Goal: Task Accomplishment & Management: Complete application form

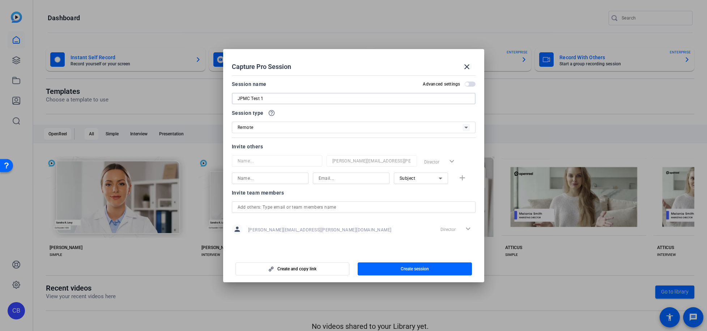
type input "JPMC Test 1"
click at [336, 122] on div "Remote" at bounding box center [353, 128] width 232 height 12
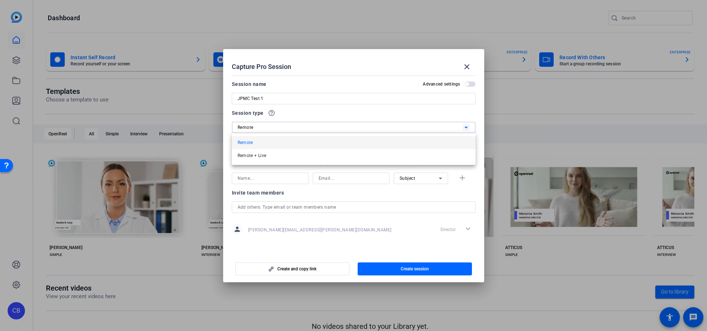
click at [337, 122] on div at bounding box center [353, 165] width 707 height 331
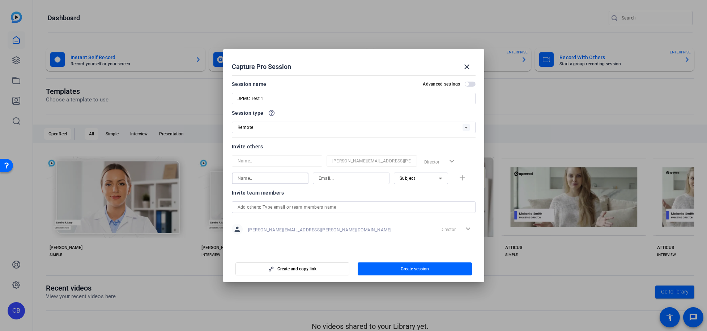
click at [287, 181] on input at bounding box center [269, 178] width 65 height 9
type input "Chris A"
type input "chris.apal"
click at [280, 177] on input "Chris A" at bounding box center [269, 178] width 65 height 9
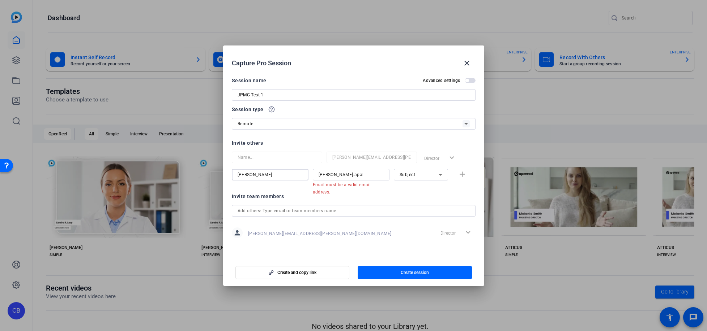
type input "Chris A"
click at [462, 175] on div "Chris A chris.apal Email must be a valid email address. Subject add" at bounding box center [354, 178] width 244 height 19
click at [368, 174] on input "chris.apal" at bounding box center [350, 175] width 65 height 9
click at [346, 177] on input "chris.apal" at bounding box center [350, 175] width 65 height 9
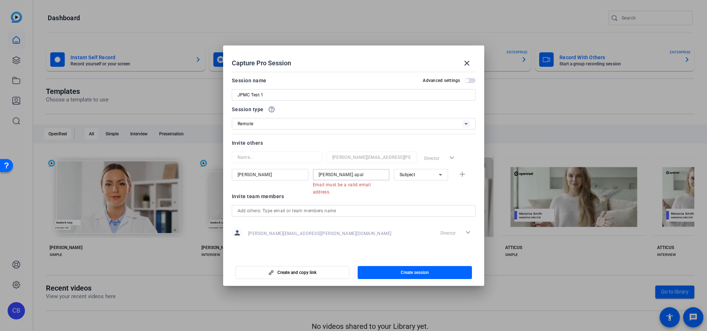
click at [346, 177] on input "chris.apal" at bounding box center [350, 175] width 65 height 9
paste input "iski@jpmorgan.com"
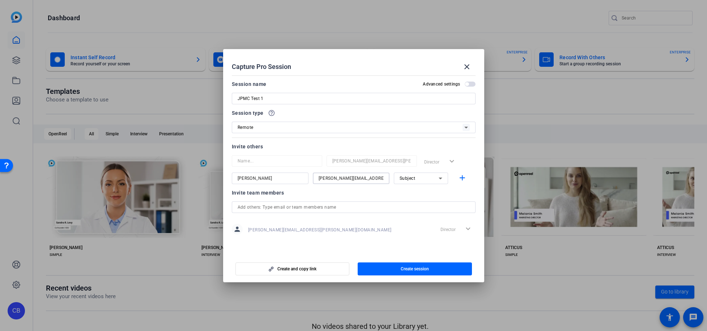
type input "chris.apaliski@jpmorgan.com"
click at [266, 177] on input "Chris A" at bounding box center [269, 178] width 65 height 9
type input "Chris Apaliski"
click at [407, 180] on span "Subject" at bounding box center [407, 178] width 16 height 5
click at [408, 190] on span "Collaborator" at bounding box center [412, 193] width 26 height 9
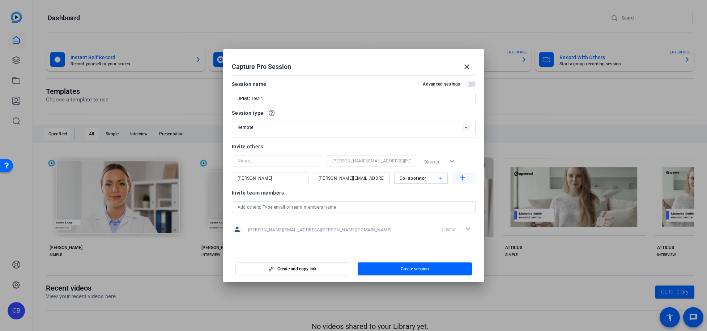
click at [458, 176] on mat-icon "add" at bounding box center [462, 178] width 9 height 9
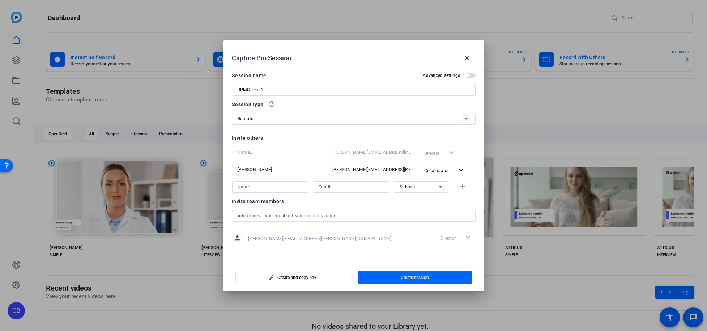
click at [282, 186] on input at bounding box center [269, 187] width 65 height 9
click at [282, 186] on input "O" at bounding box center [269, 187] width 65 height 9
type input "OpenReel"
paste input "chris.apaliski@jpmorgan.com"
type input "chris.apaliski@jpmorgan.com"
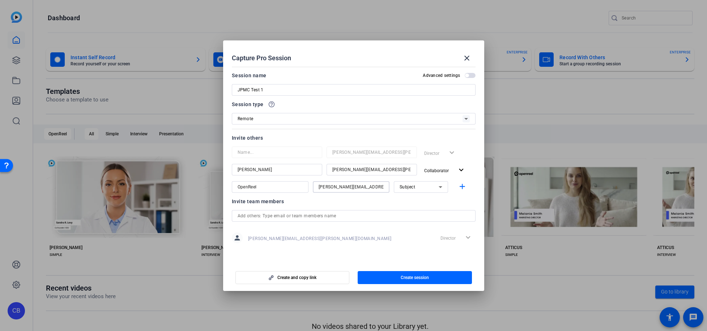
click at [423, 187] on div "Subject" at bounding box center [418, 187] width 39 height 9
click at [423, 203] on span "Collaborator" at bounding box center [412, 201] width 26 height 9
click at [348, 216] on input "text" at bounding box center [353, 216] width 232 height 9
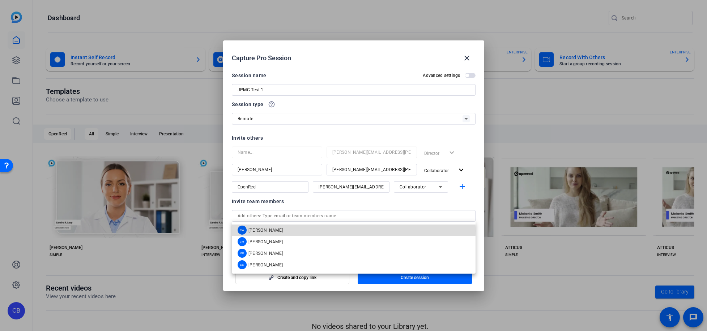
click at [294, 231] on mat-option "CA Chris Apaliski" at bounding box center [354, 231] width 244 height 12
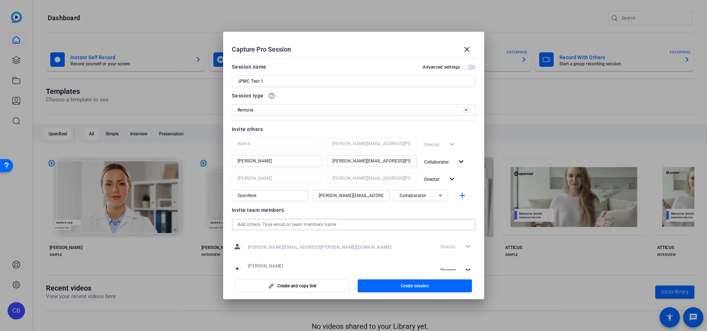
scroll to position [24, 0]
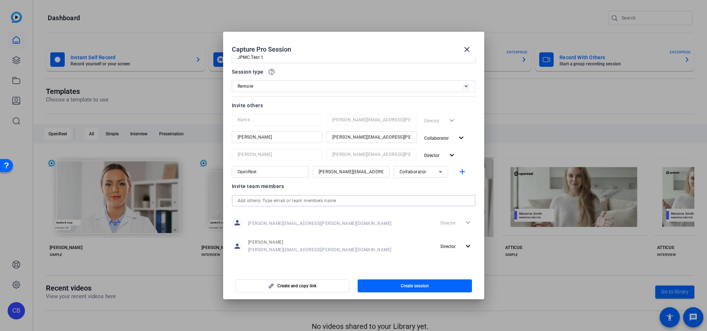
click at [286, 135] on input "Chris Apaliski" at bounding box center [276, 137] width 79 height 9
click at [287, 135] on input "Chris Apaliski" at bounding box center [276, 137] width 79 height 9
click at [360, 137] on input "chris.apaliski@jpmorgan.com" at bounding box center [371, 137] width 79 height 9
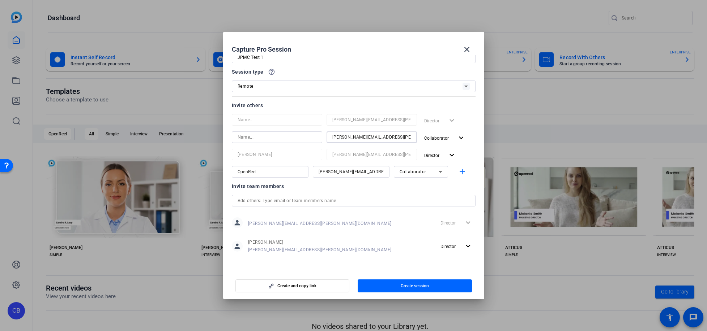
click at [360, 137] on input "chris.apaliski@jpmorgan.com" at bounding box center [371, 137] width 79 height 9
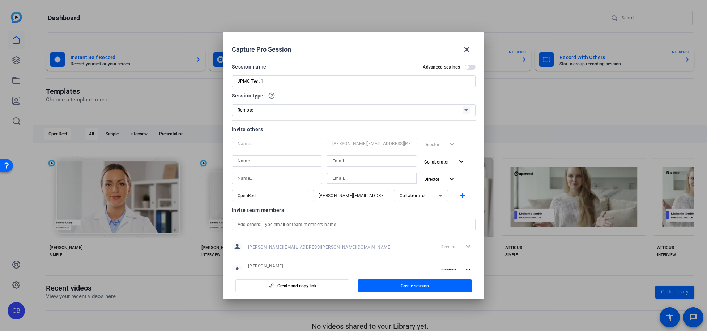
click at [461, 68] on label "Advanced settings" at bounding box center [444, 67] width 42 height 6
click at [464, 68] on button "Advanced settings" at bounding box center [469, 67] width 11 height 5
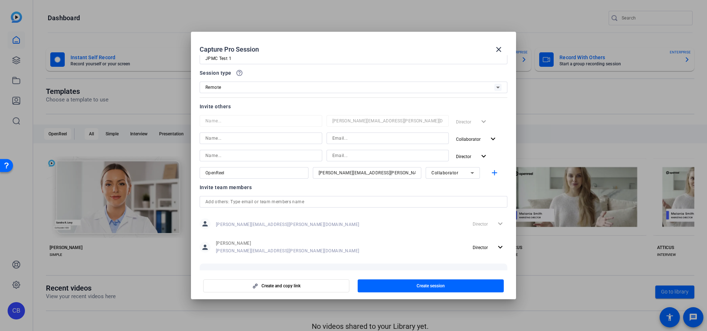
scroll to position [57, 0]
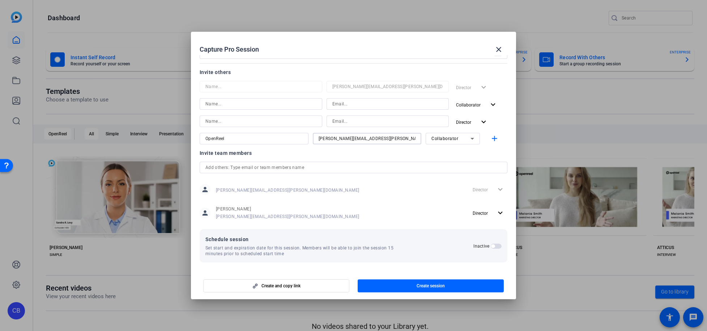
click at [393, 140] on input "chris.apaliski@jpmorgan.com" at bounding box center [366, 138] width 97 height 9
paste input "support@openreel"
type input "support@openreel.com"
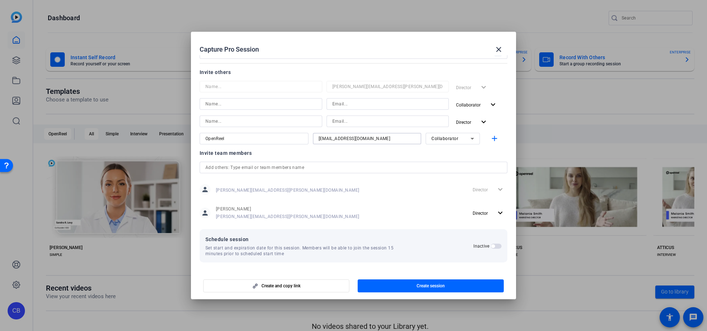
click at [406, 200] on div "person chris.bohorquez@jpmorgan.com Director expand_more person Chris Apaliski …" at bounding box center [354, 202] width 308 height 42
click at [491, 246] on span "button" at bounding box center [493, 247] width 4 height 4
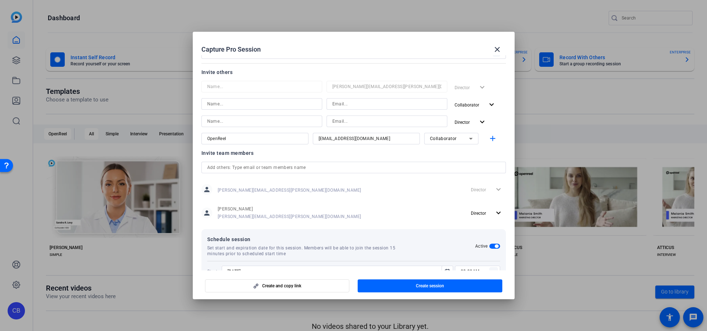
scroll to position [94, 0]
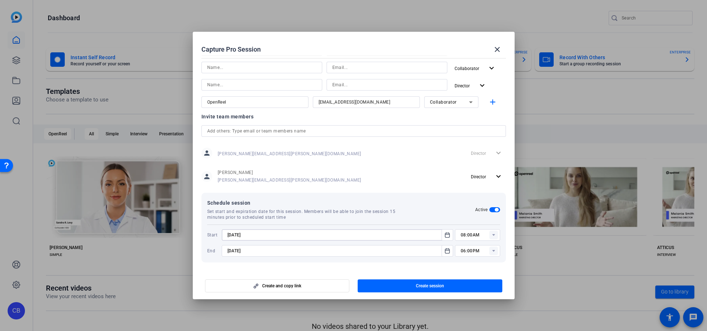
click at [383, 237] on input "8/21/2025" at bounding box center [333, 235] width 213 height 9
click at [445, 236] on icon "Open calendar" at bounding box center [447, 235] width 6 height 9
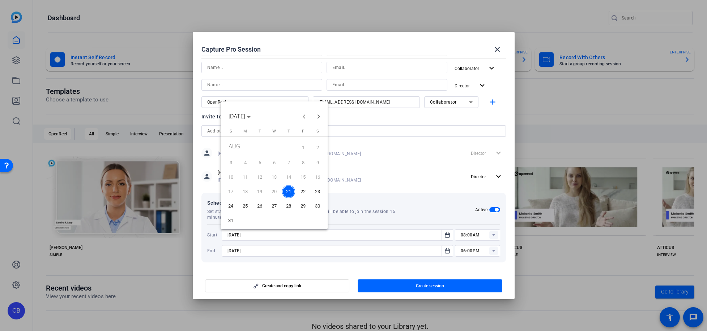
click at [243, 207] on span "25" at bounding box center [245, 206] width 13 height 13
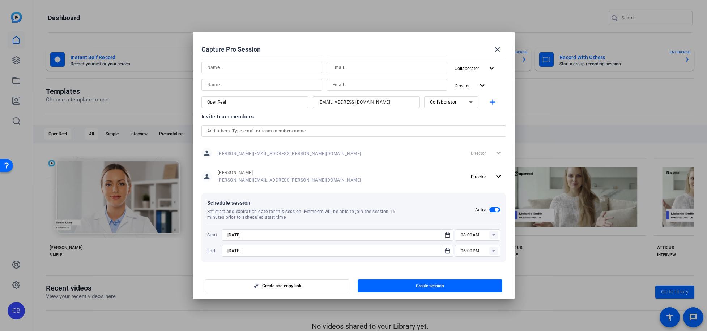
type input "8/25/2025"
click at [489, 234] on rect at bounding box center [493, 235] width 9 height 9
click at [470, 167] on span "02:00PM" at bounding box center [467, 163] width 19 height 9
type input "02:00PM"
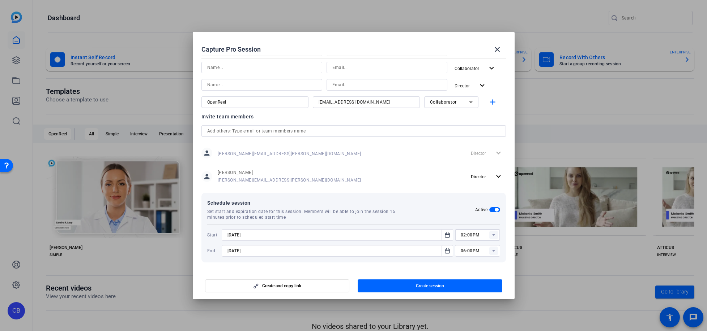
click at [492, 251] on icon at bounding box center [493, 251] width 3 height 2
click at [468, 167] on span "03:00PM" at bounding box center [467, 166] width 19 height 5
type input "03:00PM"
click at [279, 250] on input "8/28/2025" at bounding box center [333, 251] width 213 height 9
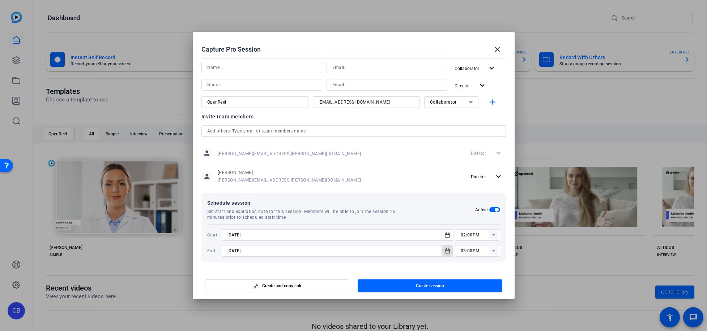
click at [443, 250] on mat-icon "Open calendar" at bounding box center [447, 251] width 9 height 9
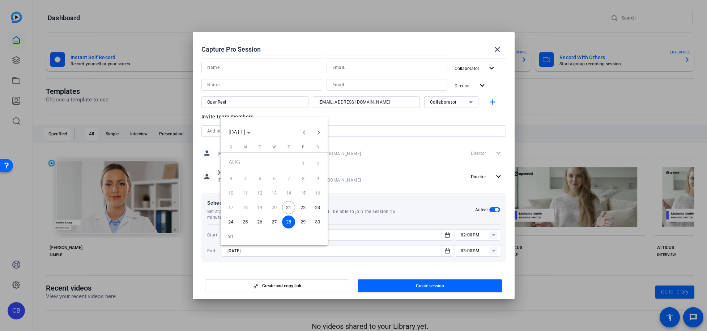
click at [248, 223] on span "25" at bounding box center [245, 222] width 13 height 13
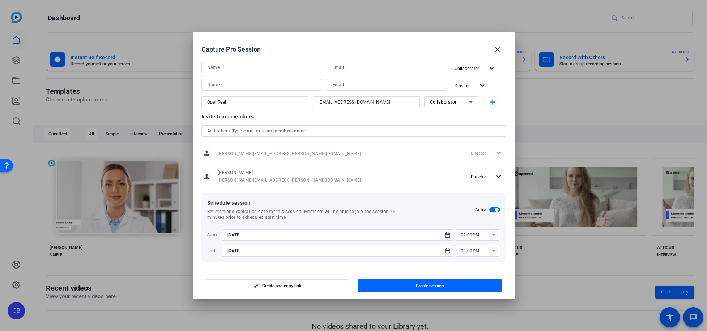
type input "8/25/2025"
click at [298, 218] on span "Set start and expiration date for this session. Members will be able to join th…" at bounding box center [307, 215] width 201 height 12
click at [321, 290] on span "button" at bounding box center [277, 286] width 144 height 17
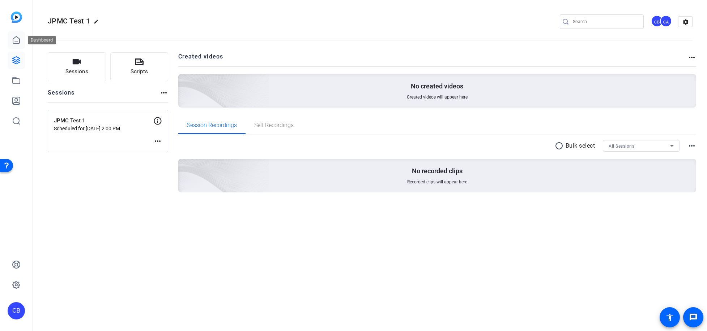
click at [14, 39] on icon at bounding box center [16, 40] width 9 height 9
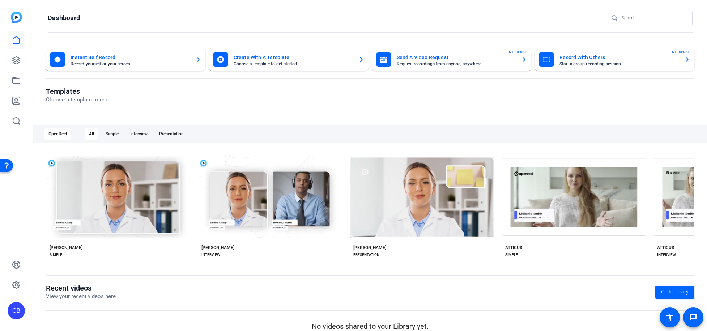
click at [540, 62] on mat-card-subtitle "Start a group recording session" at bounding box center [618, 64] width 119 height 4
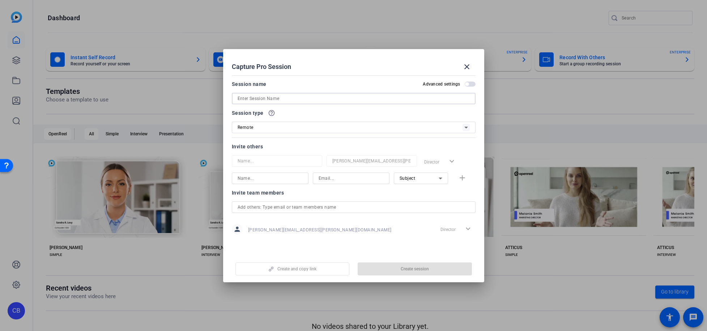
click at [381, 98] on input at bounding box center [353, 98] width 232 height 9
type input "test"
click at [404, 270] on span "Create session" at bounding box center [414, 269] width 28 height 6
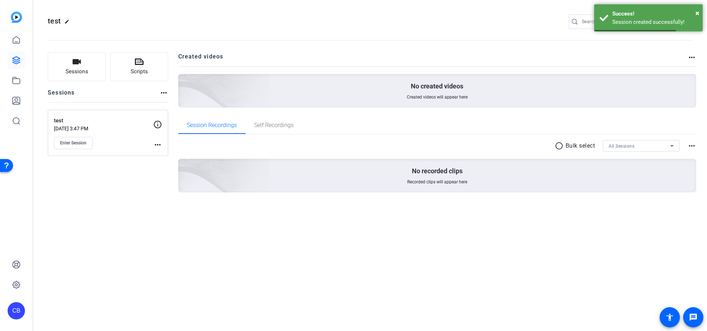
click at [402, 255] on div "test edit CB settings Sessions Scripts Sessions more_horiz test Aug 21, 2025 @ …" at bounding box center [369, 165] width 673 height 331
click at [86, 142] on span "Enter Session" at bounding box center [73, 143] width 26 height 6
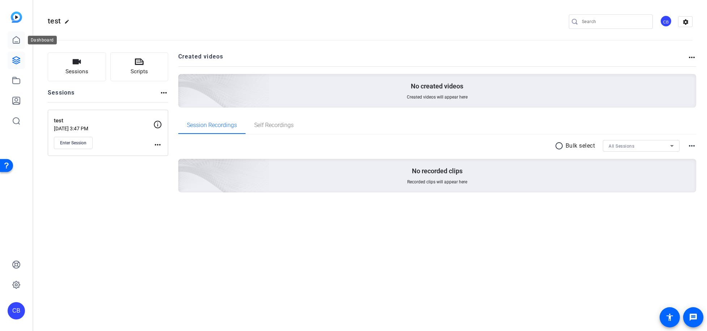
click at [17, 40] on icon at bounding box center [16, 40] width 9 height 9
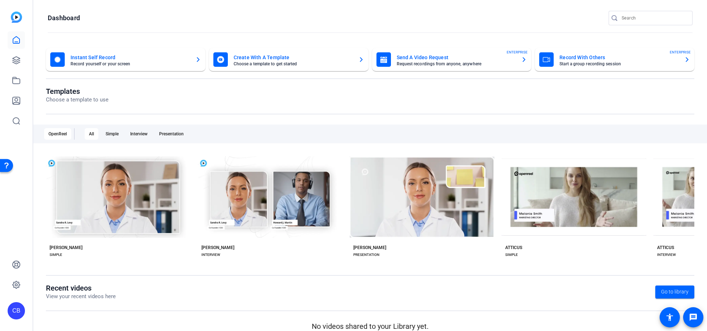
scroll to position [10, 0]
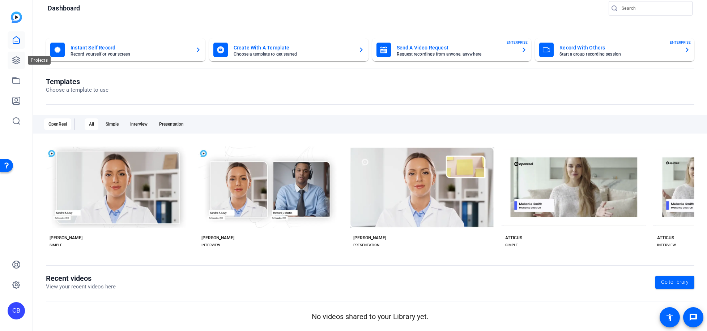
click at [14, 60] on icon at bounding box center [16, 60] width 7 height 7
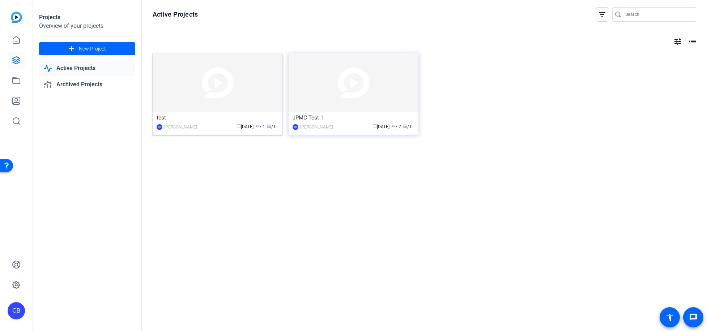
click at [253, 98] on img at bounding box center [218, 82] width 130 height 59
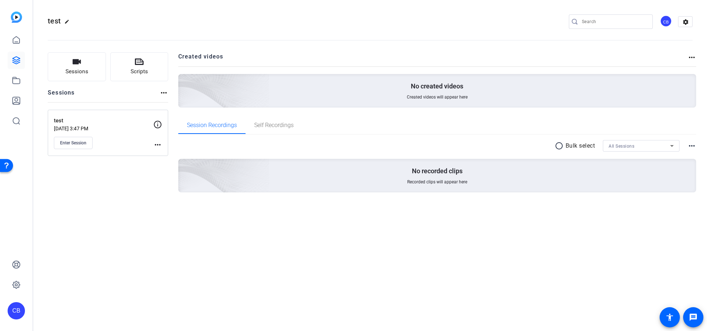
click at [164, 94] on mat-icon "more_horiz" at bounding box center [163, 93] width 9 height 9
click at [159, 145] on div at bounding box center [353, 165] width 707 height 331
click at [154, 145] on mat-icon "more_horiz" at bounding box center [157, 145] width 9 height 9
click at [540, 27] on div at bounding box center [353, 165] width 707 height 331
click at [19, 57] on icon at bounding box center [16, 60] width 9 height 9
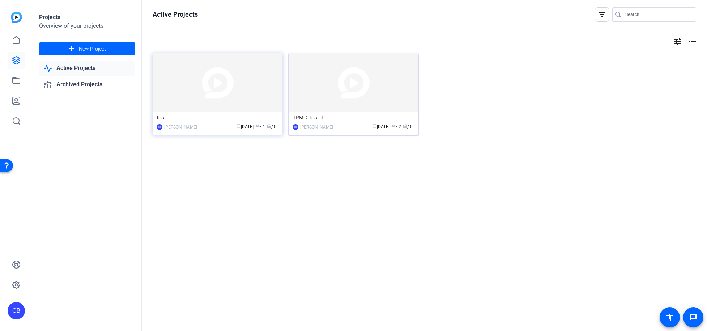
click at [327, 102] on img at bounding box center [353, 82] width 130 height 59
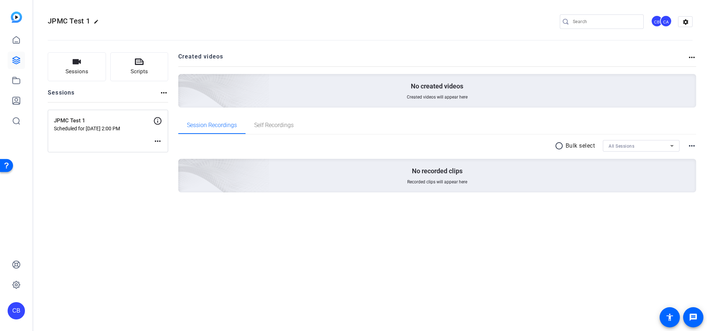
click at [158, 142] on mat-icon "more_horiz" at bounding box center [157, 141] width 9 height 9
click at [84, 183] on div at bounding box center [353, 165] width 707 height 331
click at [76, 209] on div "Sessions Scripts Sessions more_horiz JPMC Test 1 Scheduled for Aug 25, 2025 @ 2…" at bounding box center [108, 133] width 120 height 163
click at [157, 141] on mat-icon "more_horiz" at bounding box center [157, 141] width 9 height 9
click at [540, 59] on div at bounding box center [353, 165] width 707 height 331
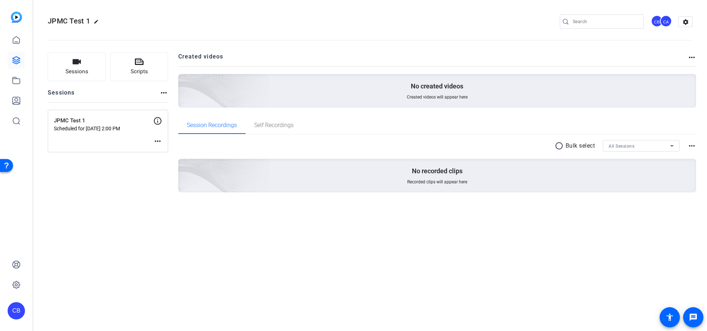
click at [540, 57] on mat-icon "more_horiz" at bounding box center [691, 57] width 9 height 9
click at [81, 119] on div at bounding box center [353, 165] width 707 height 331
click at [163, 120] on div "JPMC Test 1 Scheduled for Aug 25, 2025 @ 2:00 PM more_horiz" at bounding box center [108, 131] width 120 height 43
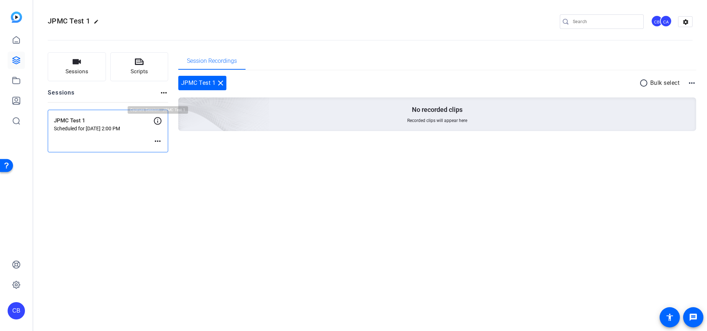
click at [159, 119] on icon at bounding box center [157, 121] width 9 height 9
click at [89, 121] on p "JPMC Test 1" at bounding box center [103, 121] width 99 height 8
drag, startPoint x: 416, startPoint y: 113, endPoint x: 368, endPoint y: 109, distance: 47.9
click at [415, 113] on p "No recorded clips" at bounding box center [437, 110] width 51 height 9
click at [229, 64] on span "Session Recordings" at bounding box center [212, 61] width 50 height 6
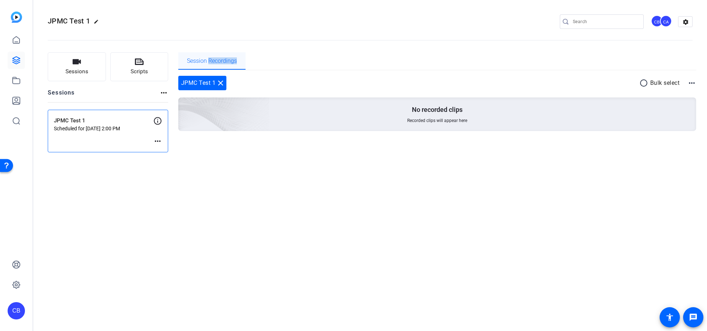
click at [229, 64] on span "Session Recordings" at bounding box center [212, 61] width 50 height 6
drag, startPoint x: 93, startPoint y: 127, endPoint x: 156, endPoint y: 128, distance: 64.0
click at [93, 127] on p "Scheduled for [DATE] 2:00 PM" at bounding box center [103, 129] width 99 height 6
click at [158, 139] on mat-icon "more_horiz" at bounding box center [157, 141] width 9 height 9
click at [164, 150] on span "Edit Session" at bounding box center [175, 152] width 33 height 9
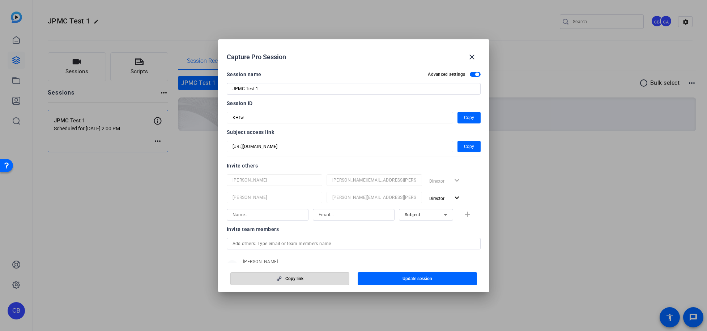
click at [287, 276] on span "Copy link" at bounding box center [294, 279] width 18 height 6
drag, startPoint x: 472, startPoint y: 55, endPoint x: 471, endPoint y: 86, distance: 31.5
click at [472, 55] on mat-icon "close" at bounding box center [471, 57] width 9 height 9
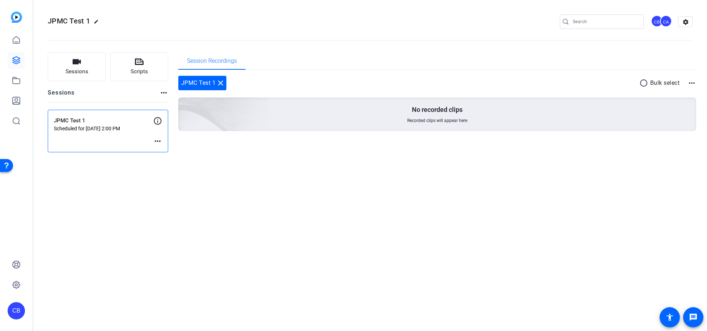
click at [158, 122] on icon at bounding box center [158, 121] width 8 height 8
click at [160, 144] on mat-icon "more_horiz" at bounding box center [157, 141] width 9 height 9
click at [164, 151] on span "Edit Session" at bounding box center [175, 152] width 33 height 9
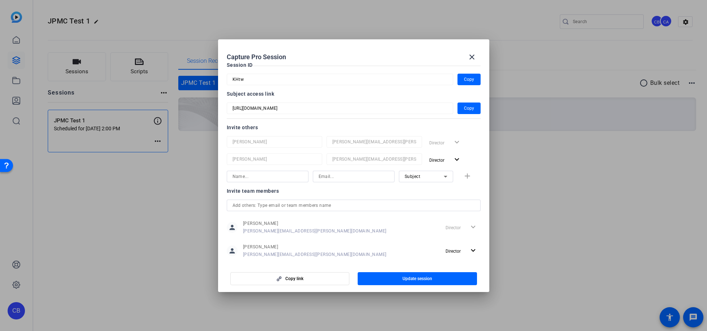
scroll to position [46, 0]
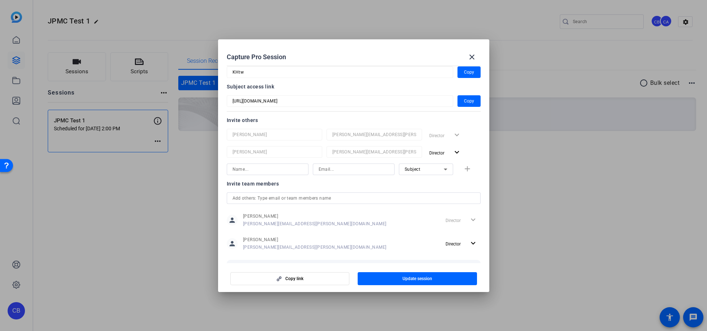
click at [271, 171] on input at bounding box center [267, 169] width 70 height 9
click at [342, 170] on input at bounding box center [353, 169] width 70 height 9
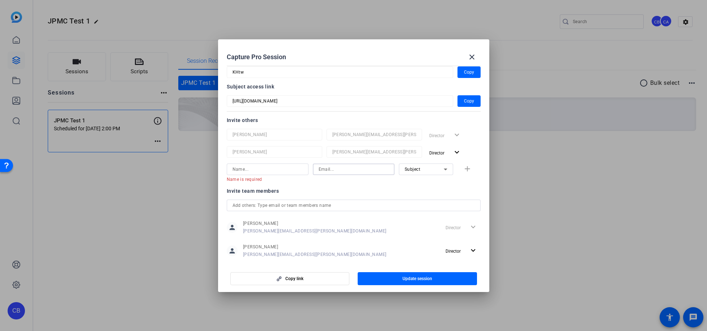
paste input "support@openreel.com"
type input "support@openreel.com"
click at [269, 171] on input at bounding box center [267, 169] width 70 height 9
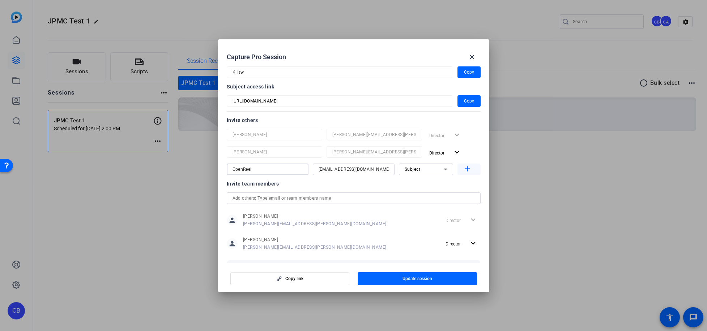
type input "OpenReel"
click at [466, 169] on mat-icon "add" at bounding box center [467, 169] width 9 height 9
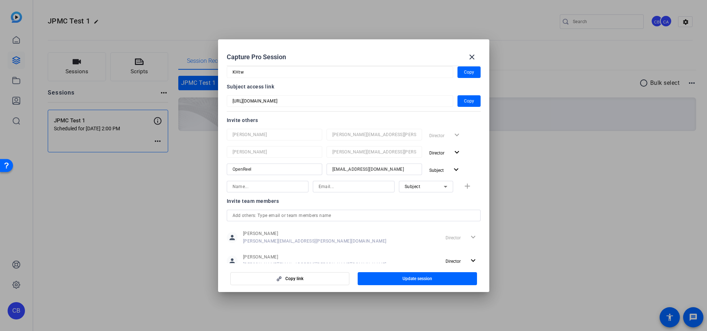
click at [463, 186] on div "Subject add" at bounding box center [354, 187] width 254 height 12
click at [454, 172] on mat-icon "expand_more" at bounding box center [455, 170] width 9 height 9
click at [447, 188] on span "Collaborator" at bounding box center [454, 184] width 26 height 9
click at [461, 186] on div "Subject add" at bounding box center [354, 187] width 254 height 12
click at [443, 187] on icon at bounding box center [445, 187] width 9 height 9
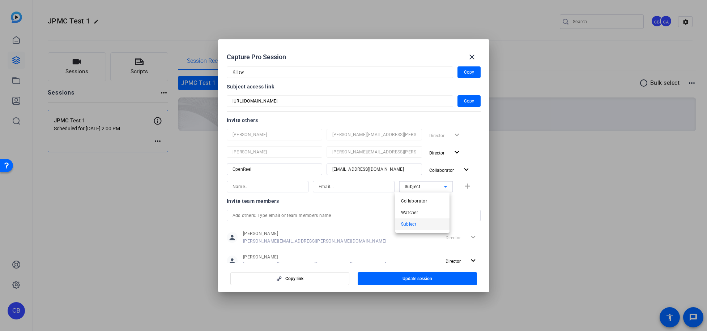
click at [471, 185] on div at bounding box center [353, 165] width 707 height 331
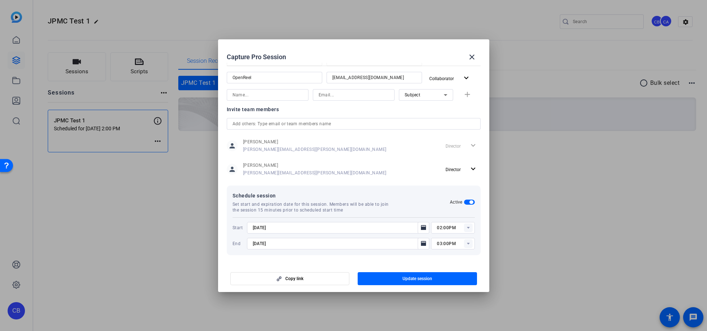
scroll to position [0, 0]
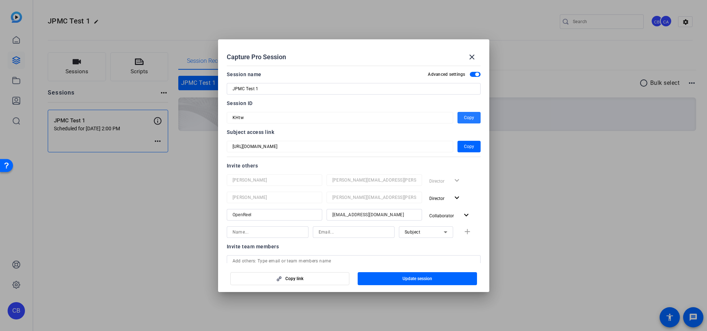
click at [464, 116] on span "Copy" at bounding box center [469, 117] width 10 height 9
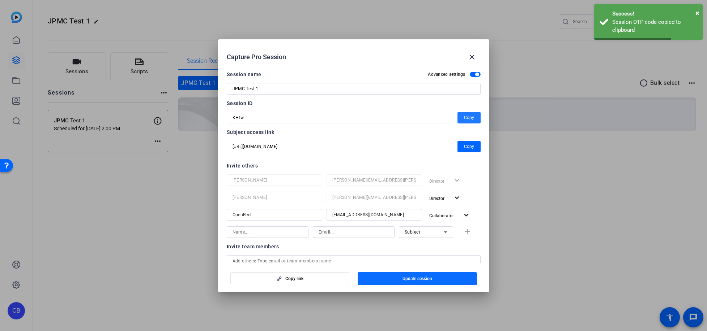
click at [395, 279] on span "button" at bounding box center [416, 278] width 119 height 17
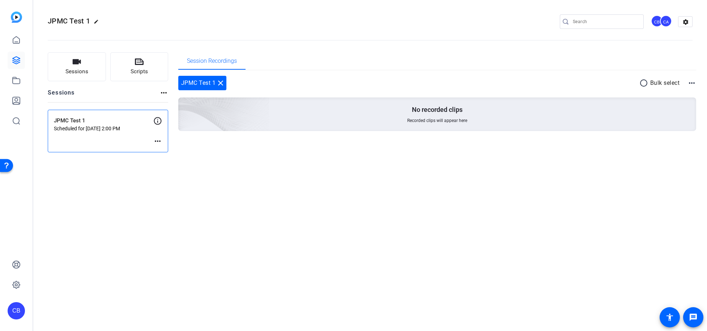
click at [540, 82] on mat-icon "more_horiz" at bounding box center [691, 83] width 9 height 9
click at [540, 76] on div at bounding box center [353, 165] width 707 height 331
click at [540, 22] on mat-icon "settings" at bounding box center [685, 22] width 14 height 11
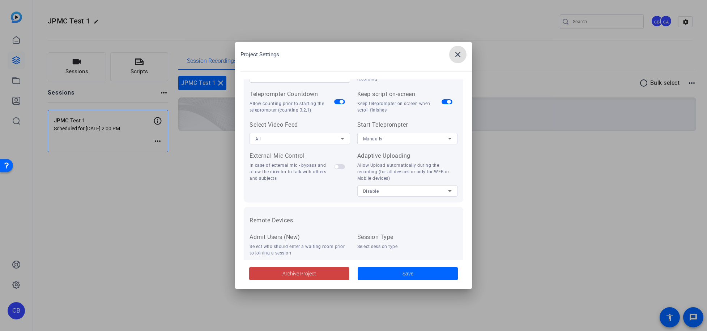
scroll to position [149, 0]
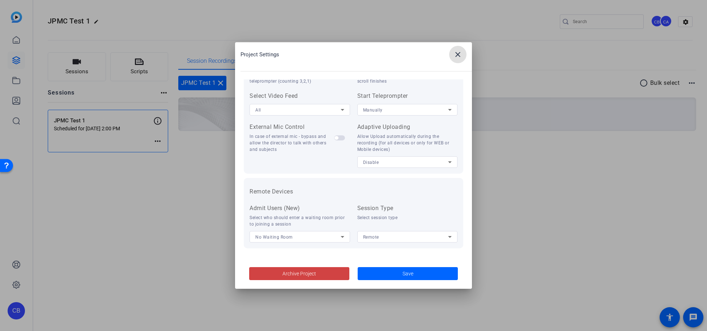
click at [457, 57] on mat-icon "close" at bounding box center [457, 54] width 9 height 9
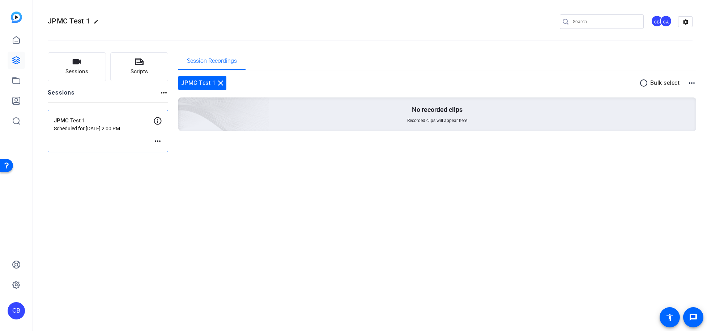
click at [157, 140] on mat-icon "more_horiz" at bounding box center [157, 141] width 9 height 9
click at [159, 149] on span "Edit Session" at bounding box center [175, 152] width 33 height 9
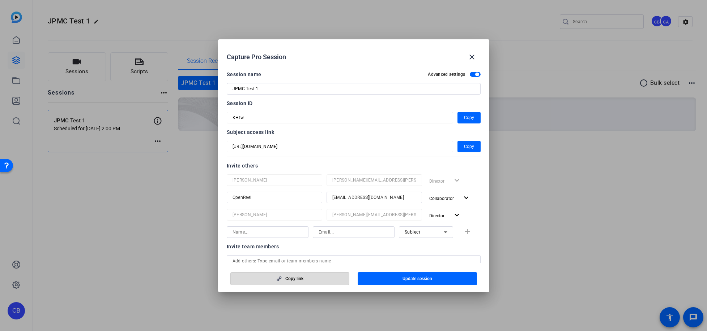
click at [306, 277] on span "button" at bounding box center [290, 278] width 119 height 17
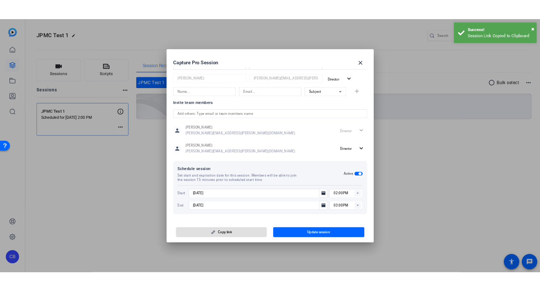
scroll to position [0, 0]
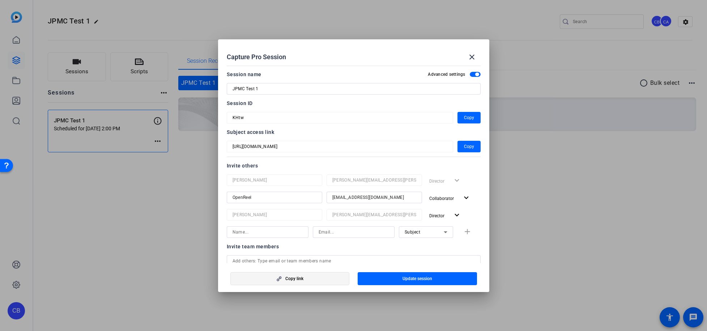
click at [285, 281] on span "Copy link" at bounding box center [294, 279] width 18 height 6
click at [540, 193] on div at bounding box center [353, 165] width 707 height 331
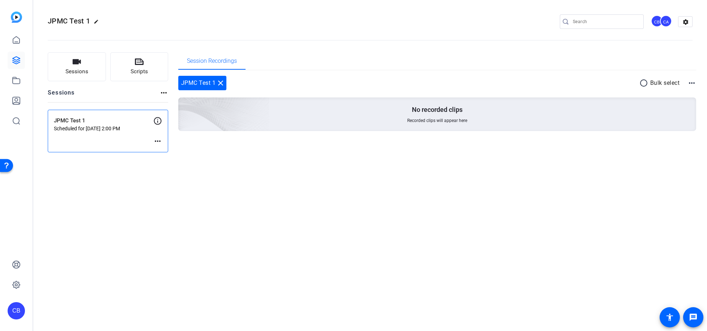
click at [540, 193] on div "JPMC Test 1 edit CB CA settings Sessions Scripts Sessions more_horiz JPMC Test …" at bounding box center [369, 165] width 673 height 331
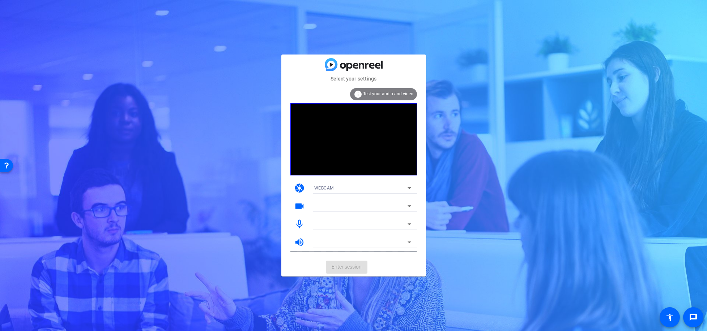
drag, startPoint x: 161, startPoint y: 8, endPoint x: 188, endPoint y: 69, distance: 66.2
click at [189, 69] on div "Select your settings info Test your audio and video camera WEBCAM videocam mic_…" at bounding box center [353, 165] width 707 height 331
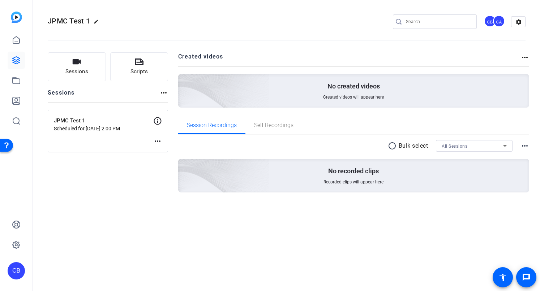
click at [362, 12] on div "JPMC Test 1 edit CB CA settings" at bounding box center [287, 22] width 478 height 55
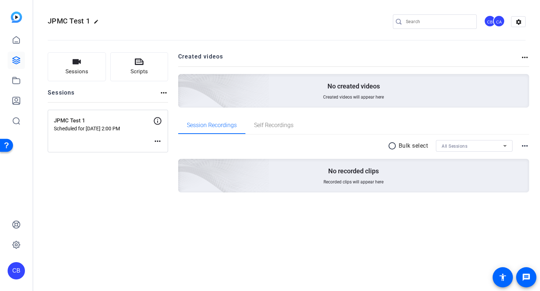
click at [362, 12] on div "JPMC Test 1 edit CB CA settings" at bounding box center [287, 22] width 478 height 55
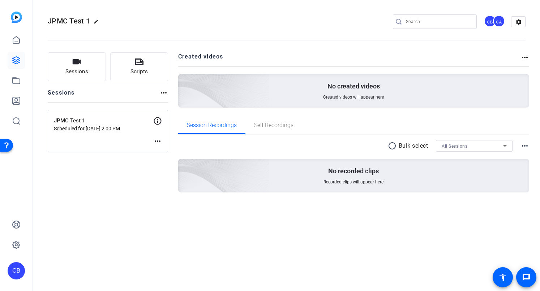
click at [362, 12] on div "JPMC Test 1 edit CB CA settings" at bounding box center [287, 22] width 478 height 55
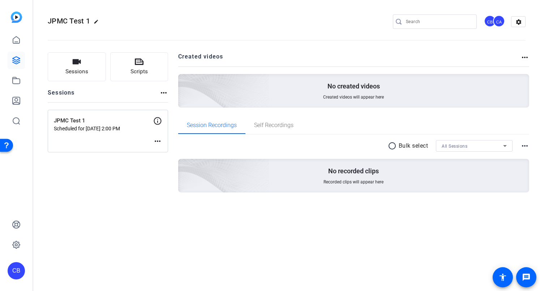
click at [362, 12] on div "JPMC Test 1 edit CB CA settings" at bounding box center [287, 22] width 478 height 55
